Goal: Information Seeking & Learning: Learn about a topic

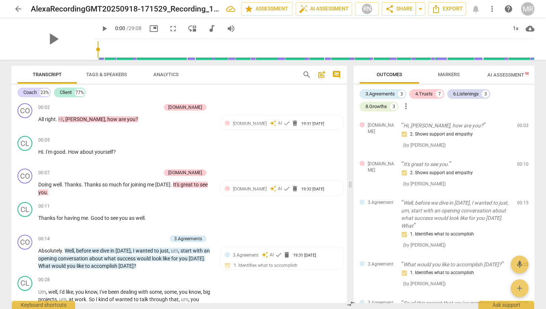
scroll to position [125, 0]
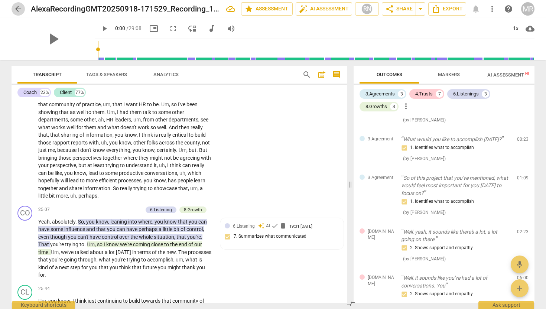
click at [17, 10] on span "arrow_back" at bounding box center [18, 8] width 9 height 9
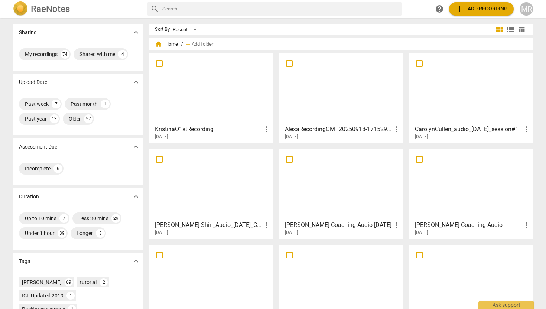
click at [462, 97] on div at bounding box center [470, 89] width 119 height 66
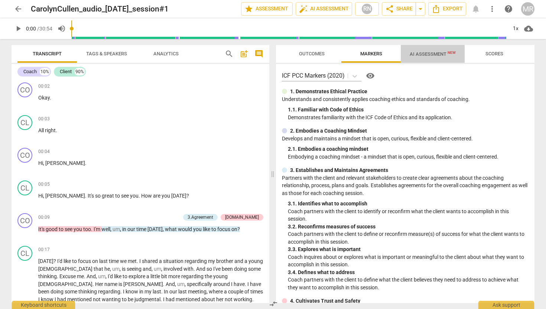
click at [426, 55] on span "AI Assessment New" at bounding box center [432, 54] width 46 height 6
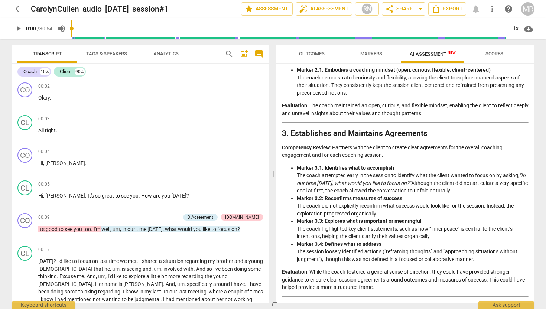
scroll to position [226, 0]
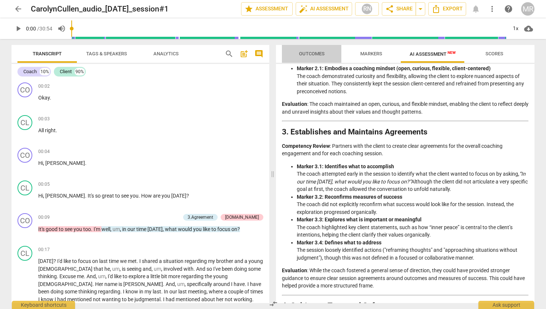
click at [317, 54] on span "Outcomes" at bounding box center [312, 54] width 26 height 6
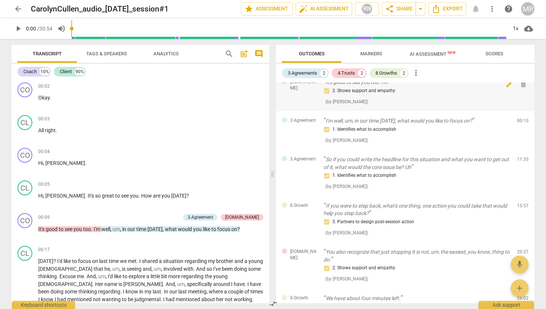
scroll to position [0, 0]
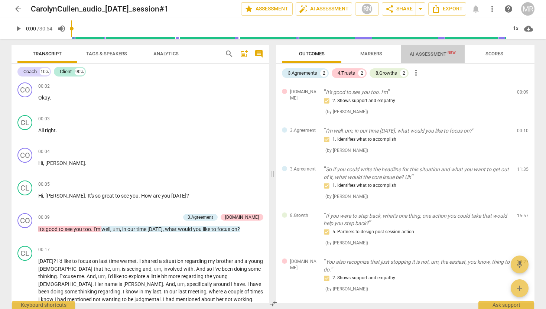
click at [415, 55] on span "AI Assessment New" at bounding box center [432, 54] width 46 height 6
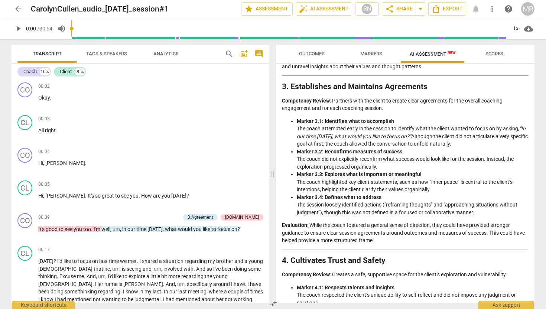
scroll to position [278, 0]
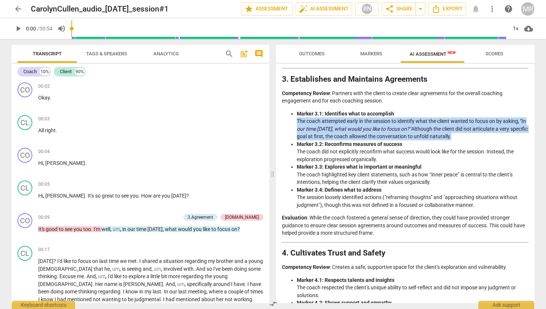
drag, startPoint x: 469, startPoint y: 136, endPoint x: 296, endPoint y: 118, distance: 174.3
click at [296, 118] on ul "Marker 3.1: Identifies what to accomplish The coach attempted early in the sess…" at bounding box center [405, 159] width 246 height 99
copy li "The coach attempted early in the session to identify what the client wanted to …"
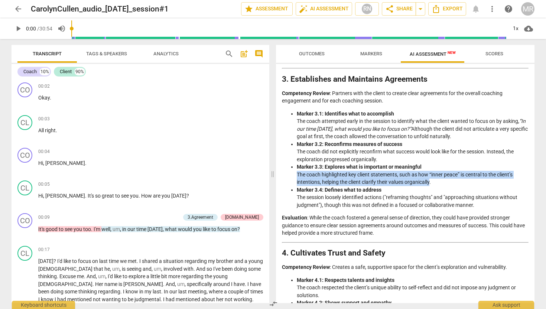
drag, startPoint x: 431, startPoint y: 183, endPoint x: 279, endPoint y: 176, distance: 152.0
click at [279, 176] on div "Disclaimer: AI can make mistakes. Consult a qualified mentor coach before actin…" at bounding box center [405, 183] width 258 height 239
copy li "The coach highlighted key client statements, such as how “inner peace” is centr…"
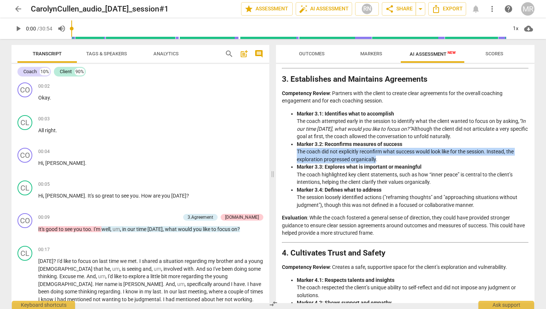
drag, startPoint x: 376, startPoint y: 159, endPoint x: 297, endPoint y: 151, distance: 79.9
click at [297, 151] on li "Marker 3.2: Reconfirms measures of success The coach did not explicitly reconfi…" at bounding box center [413, 151] width 232 height 23
copy li "The coach did not explicitly reconfirm what success would look like for the ses…"
